Goal: Transaction & Acquisition: Purchase product/service

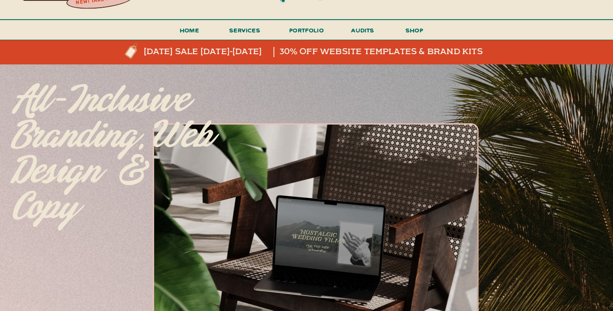
scroll to position [51, 0]
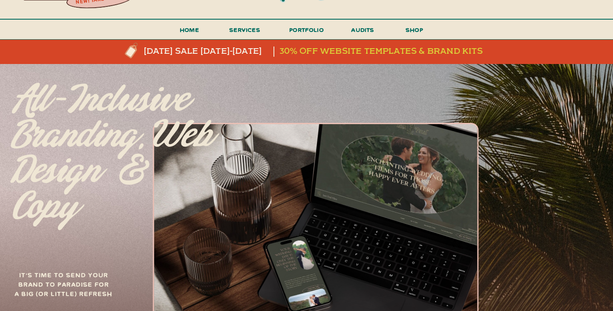
click at [342, 49] on h3 "30% off website templates & brand kits" at bounding box center [384, 51] width 211 height 10
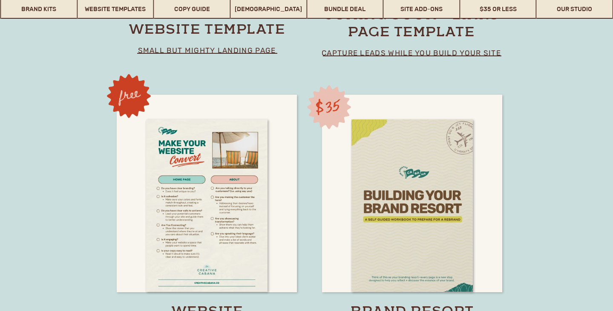
scroll to position [6039, 0]
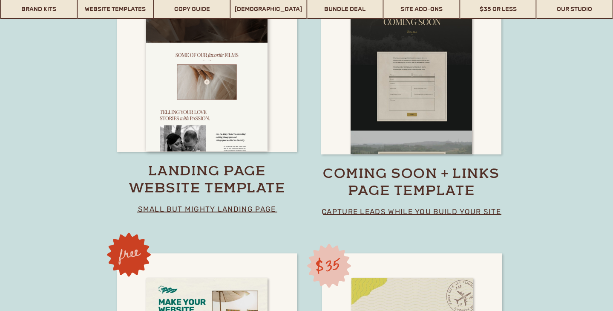
click at [208, 169] on h3 "landing page website template" at bounding box center [207, 181] width 179 height 34
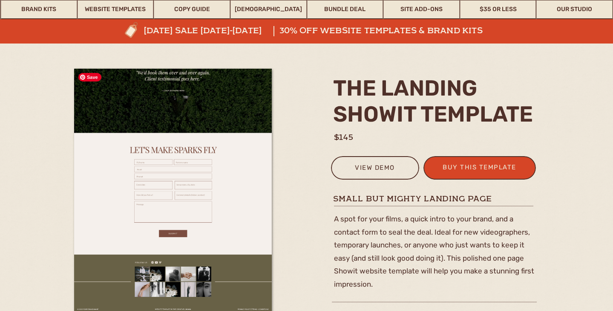
scroll to position [60, 0]
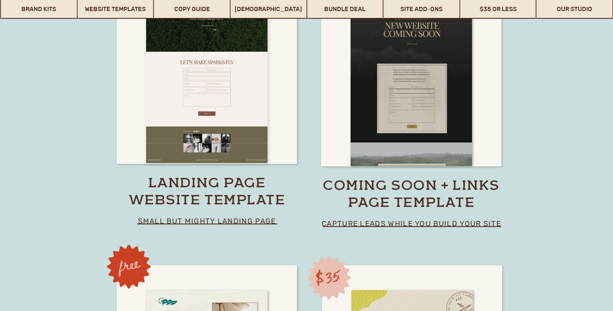
scroll to position [6068, 0]
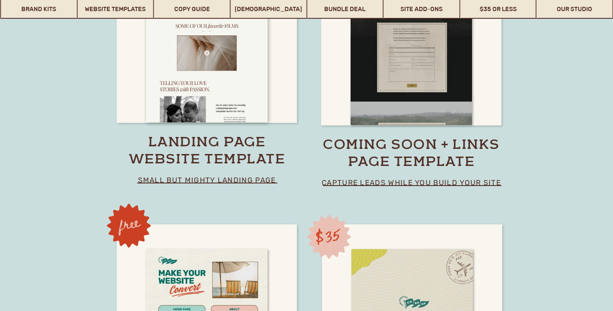
click at [218, 140] on h3 "landing page website template" at bounding box center [207, 152] width 179 height 34
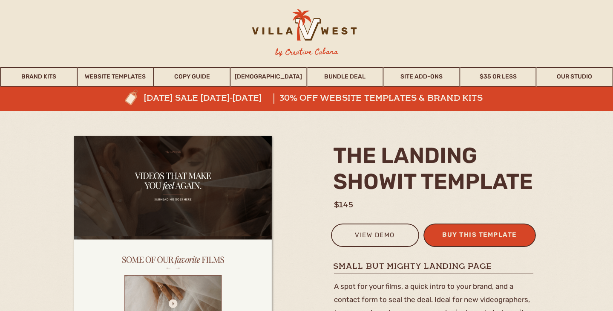
click at [460, 235] on div "buy this template" at bounding box center [479, 236] width 83 height 14
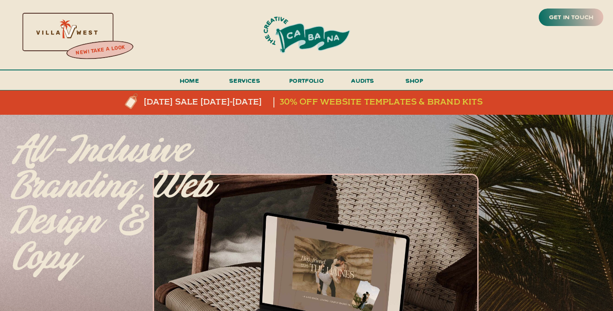
click at [341, 103] on h3 "30% off website templates & brand kits" at bounding box center [384, 102] width 211 height 10
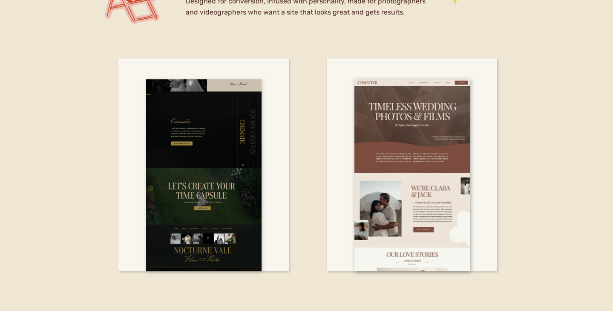
scroll to position [2600, 0]
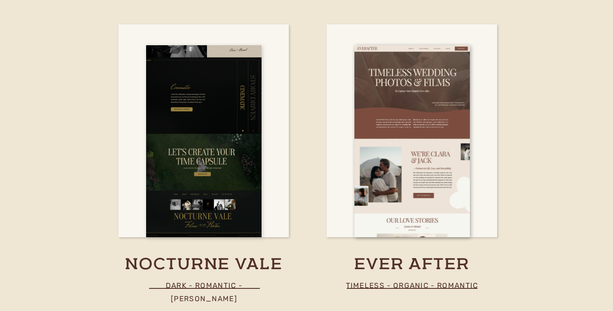
click at [207, 232] on div at bounding box center [203, 141] width 115 height 192
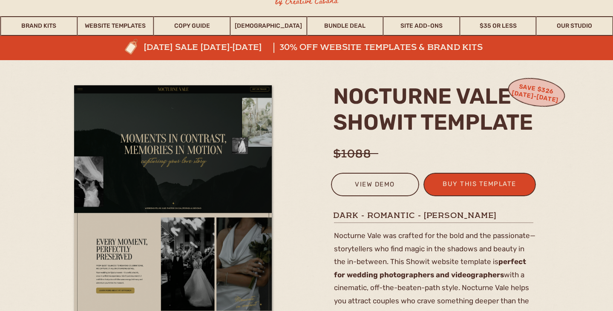
scroll to position [51, 0]
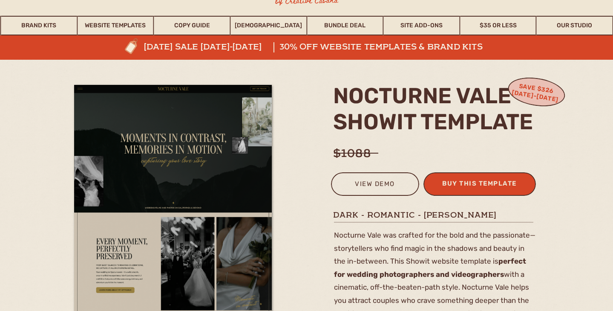
click at [460, 188] on div "buy this template" at bounding box center [479, 185] width 83 height 14
